Goal: Task Accomplishment & Management: Use online tool/utility

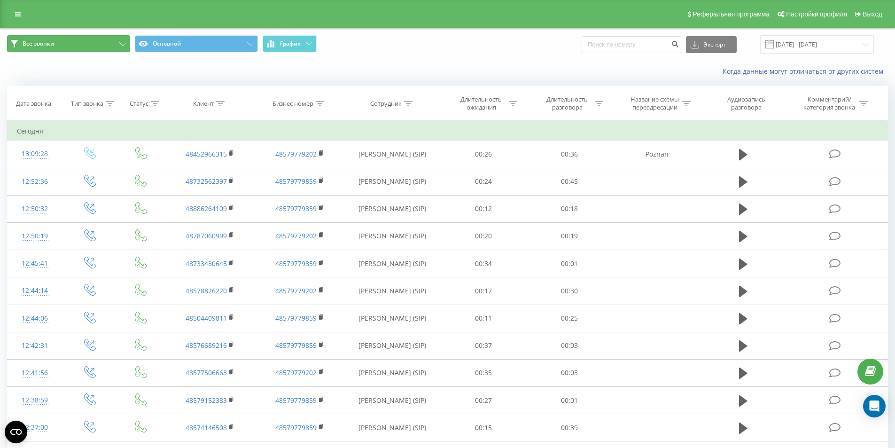
click at [72, 44] on button "Все звонки" at bounding box center [68, 43] width 123 height 17
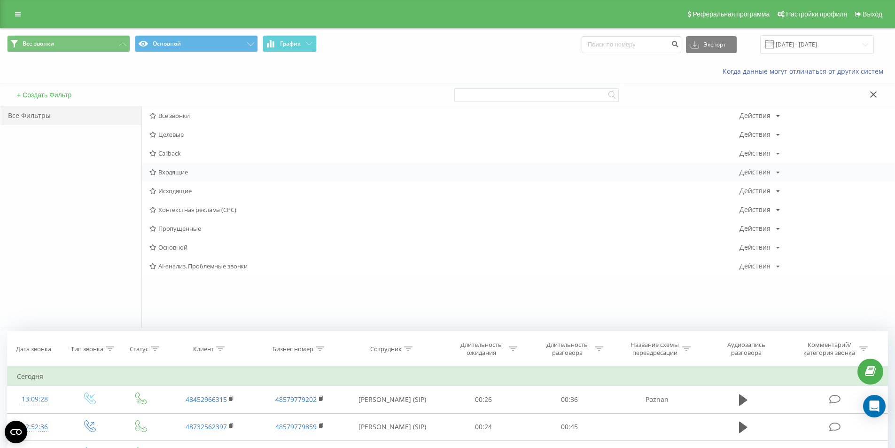
click at [187, 172] on span "Входящие" at bounding box center [444, 172] width 590 height 7
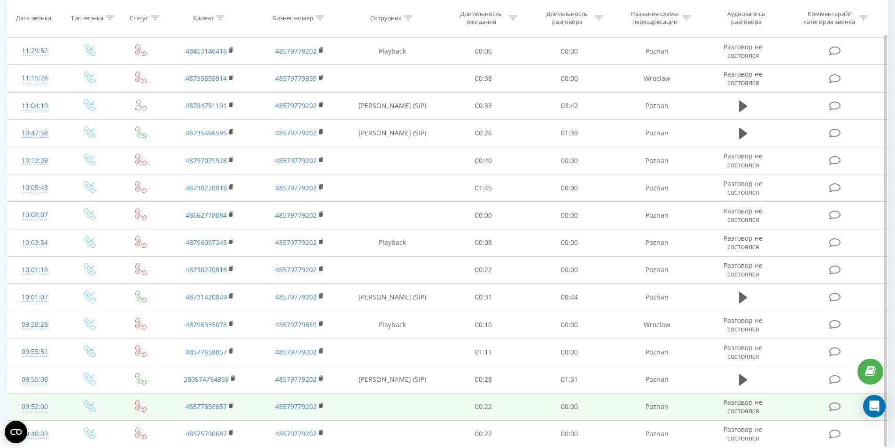
scroll to position [412, 0]
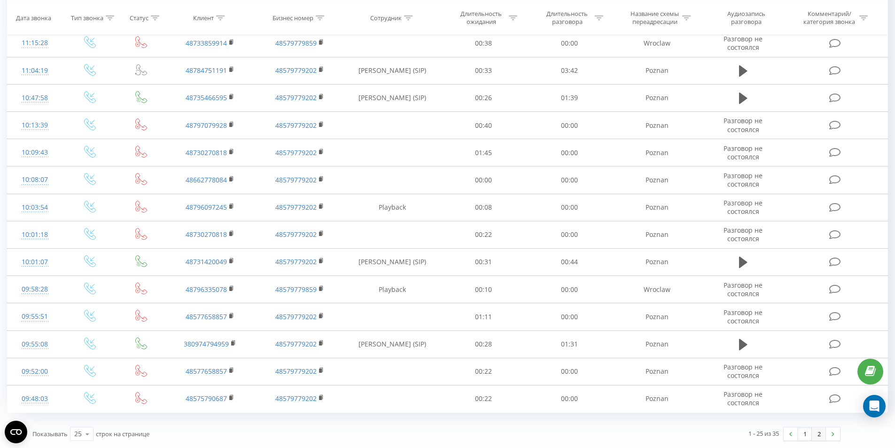
click at [820, 434] on link "2" at bounding box center [819, 433] width 14 height 13
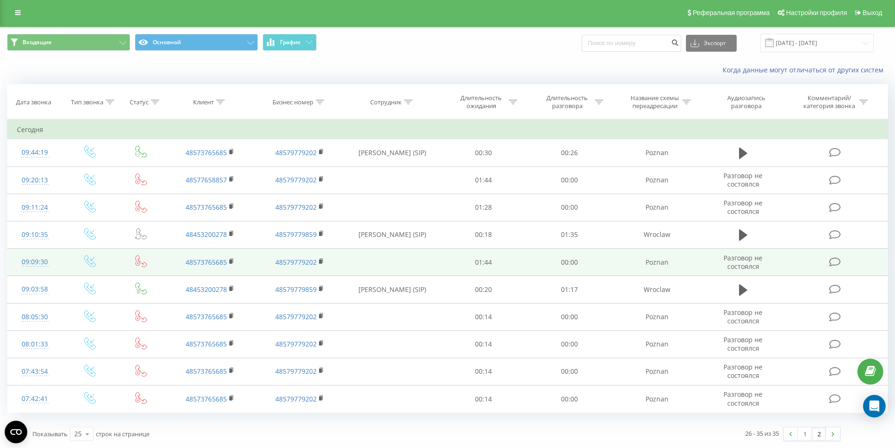
scroll to position [1, 0]
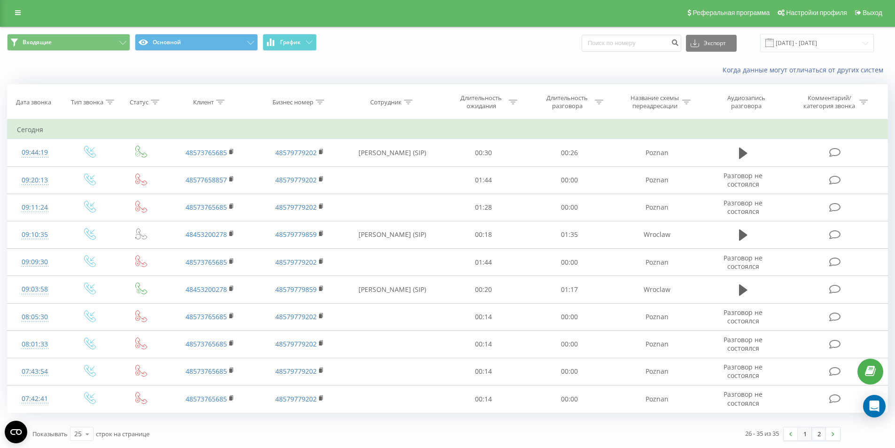
click at [805, 434] on link "1" at bounding box center [805, 433] width 14 height 13
